Goal: Task Accomplishment & Management: Manage account settings

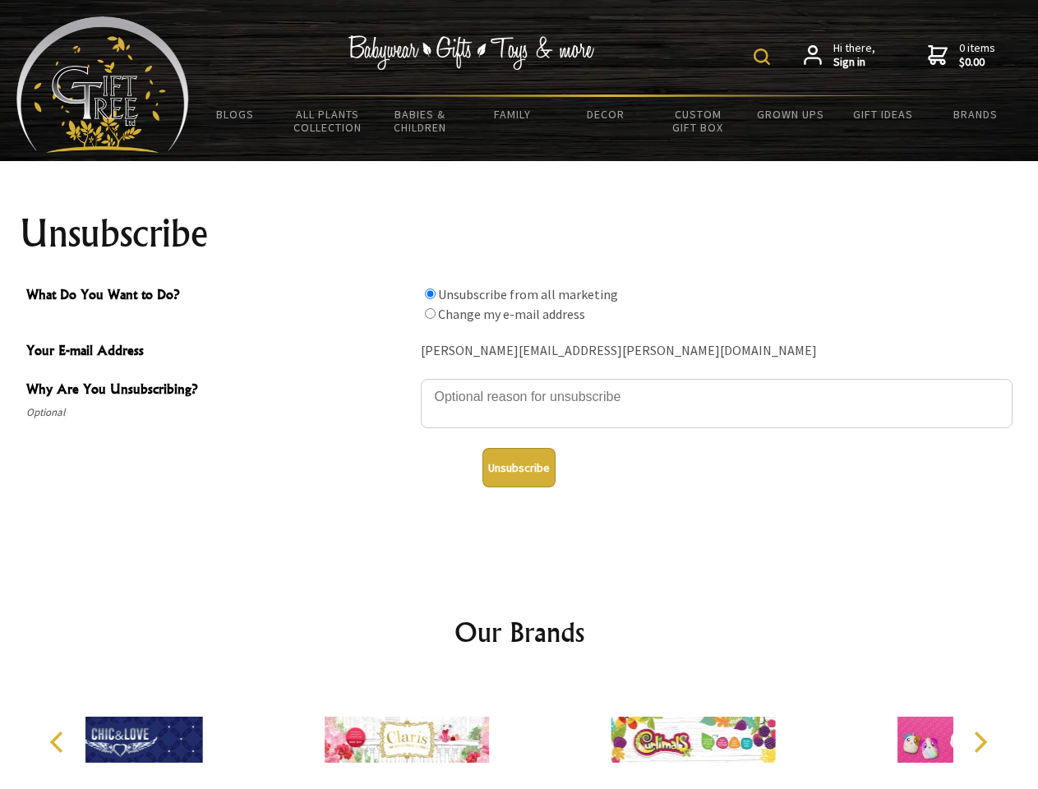
click at [765, 57] on img at bounding box center [762, 57] width 16 height 16
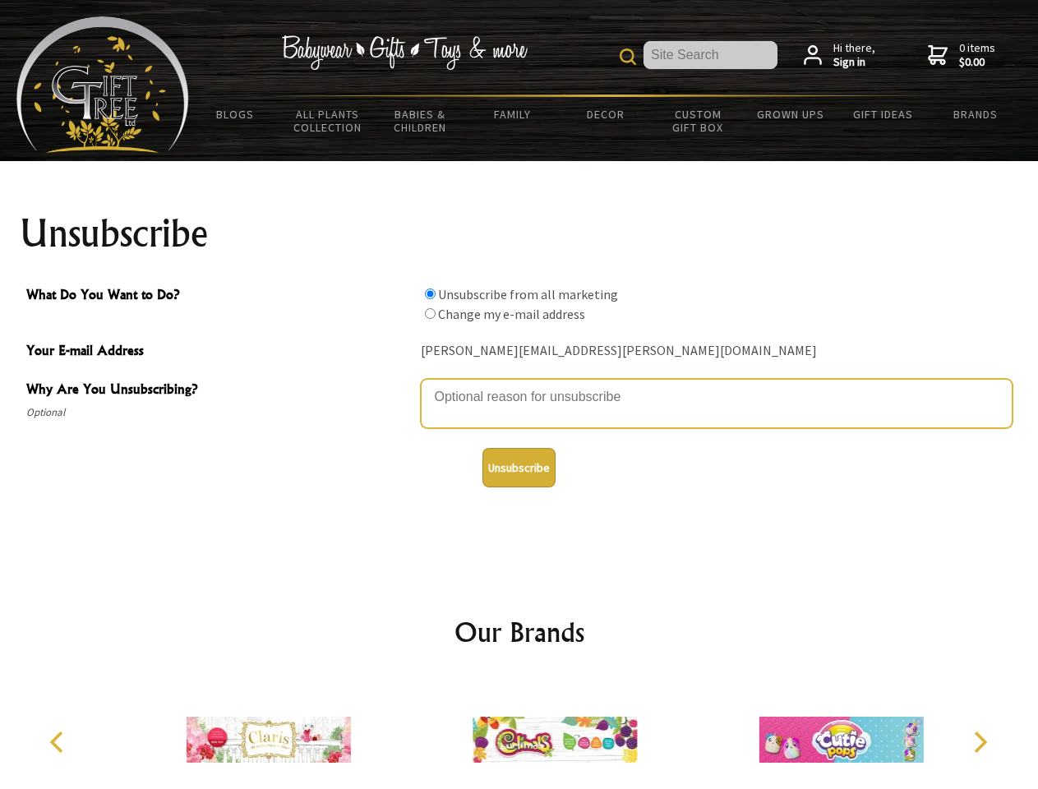
click at [520, 385] on textarea "Why Are You Unsubscribing?" at bounding box center [717, 403] width 592 height 49
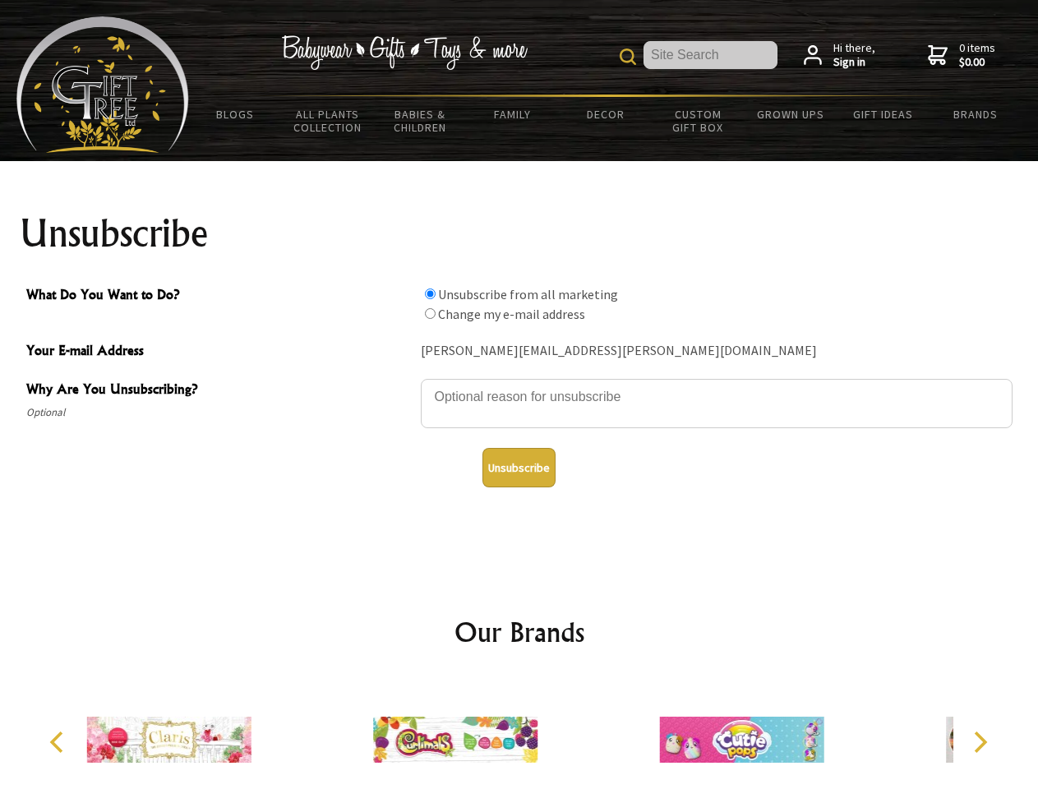
click at [430, 294] on input "What Do You Want to Do?" at bounding box center [430, 294] width 11 height 11
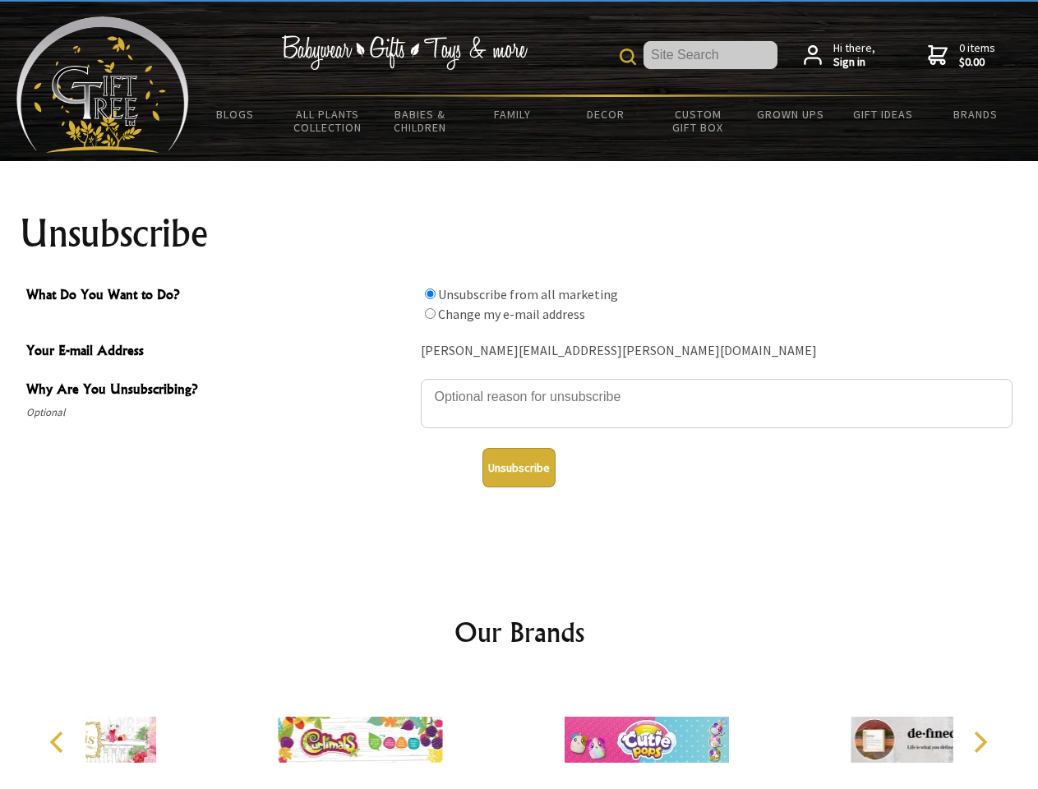
click at [430, 313] on input "What Do You Want to Do?" at bounding box center [430, 313] width 11 height 11
radio input "true"
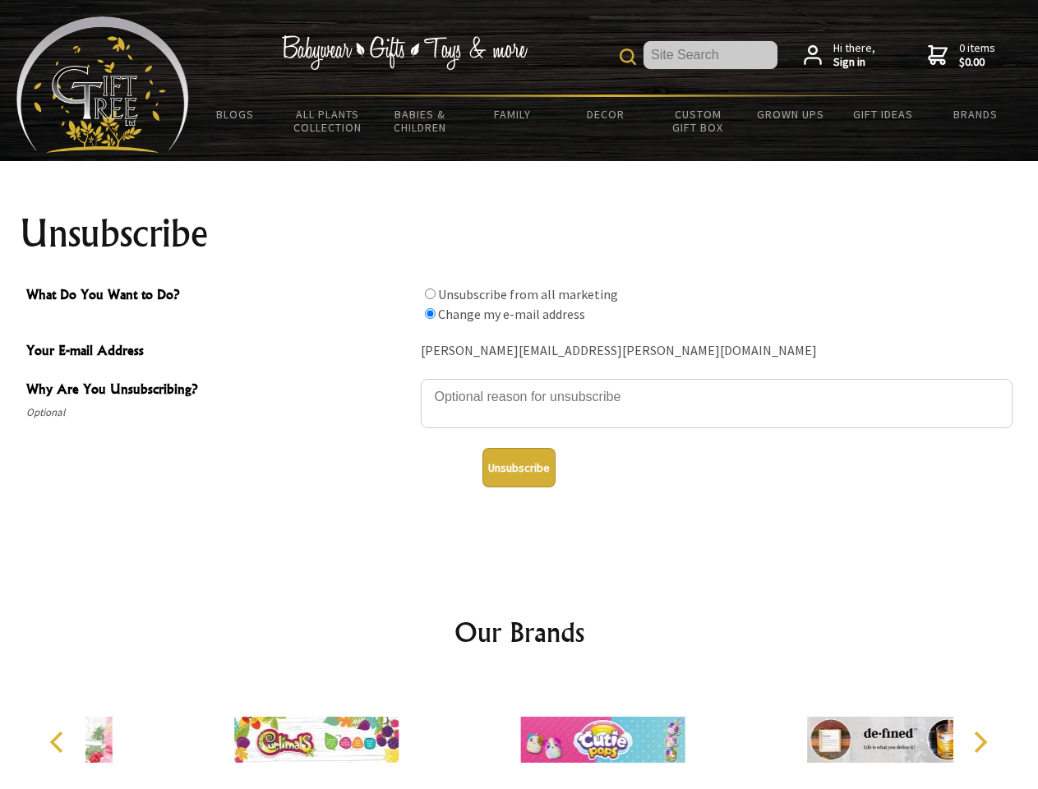
click at [519, 468] on button "Unsubscribe" at bounding box center [519, 467] width 73 height 39
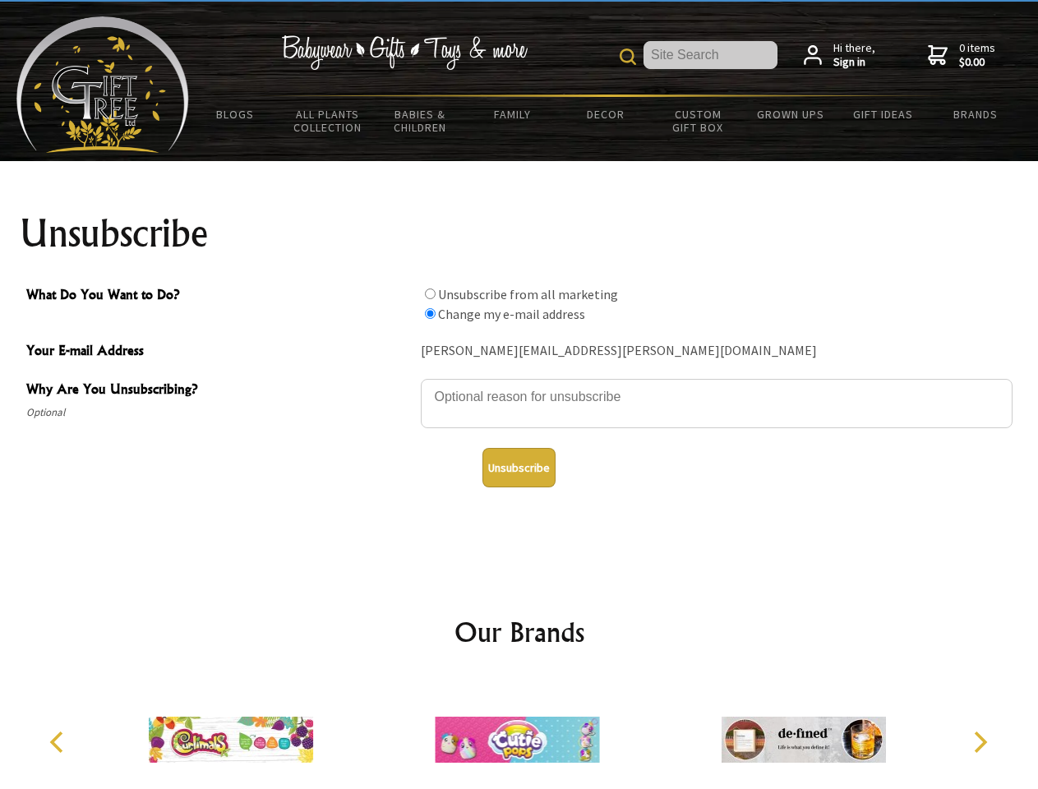
click at [520, 733] on img at bounding box center [517, 739] width 164 height 123
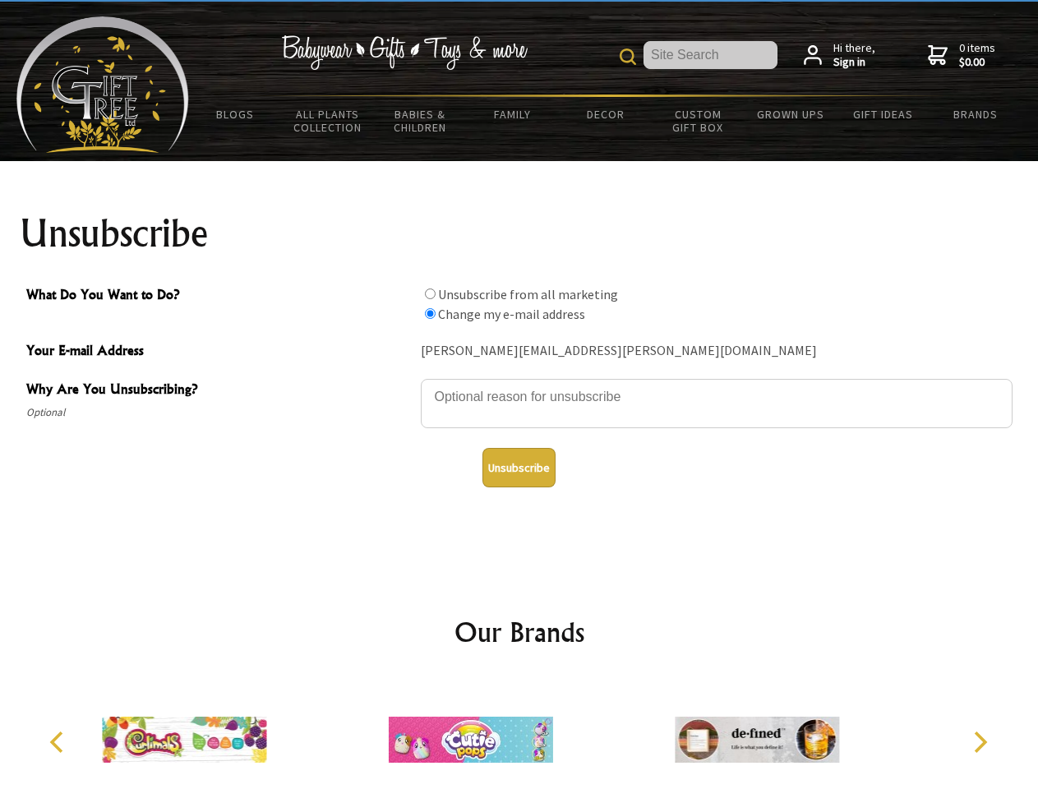
click at [59, 742] on icon "Previous" at bounding box center [58, 742] width 21 height 21
click at [980, 742] on icon "Next" at bounding box center [978, 742] width 21 height 21
